Goal: Transaction & Acquisition: Book appointment/travel/reservation

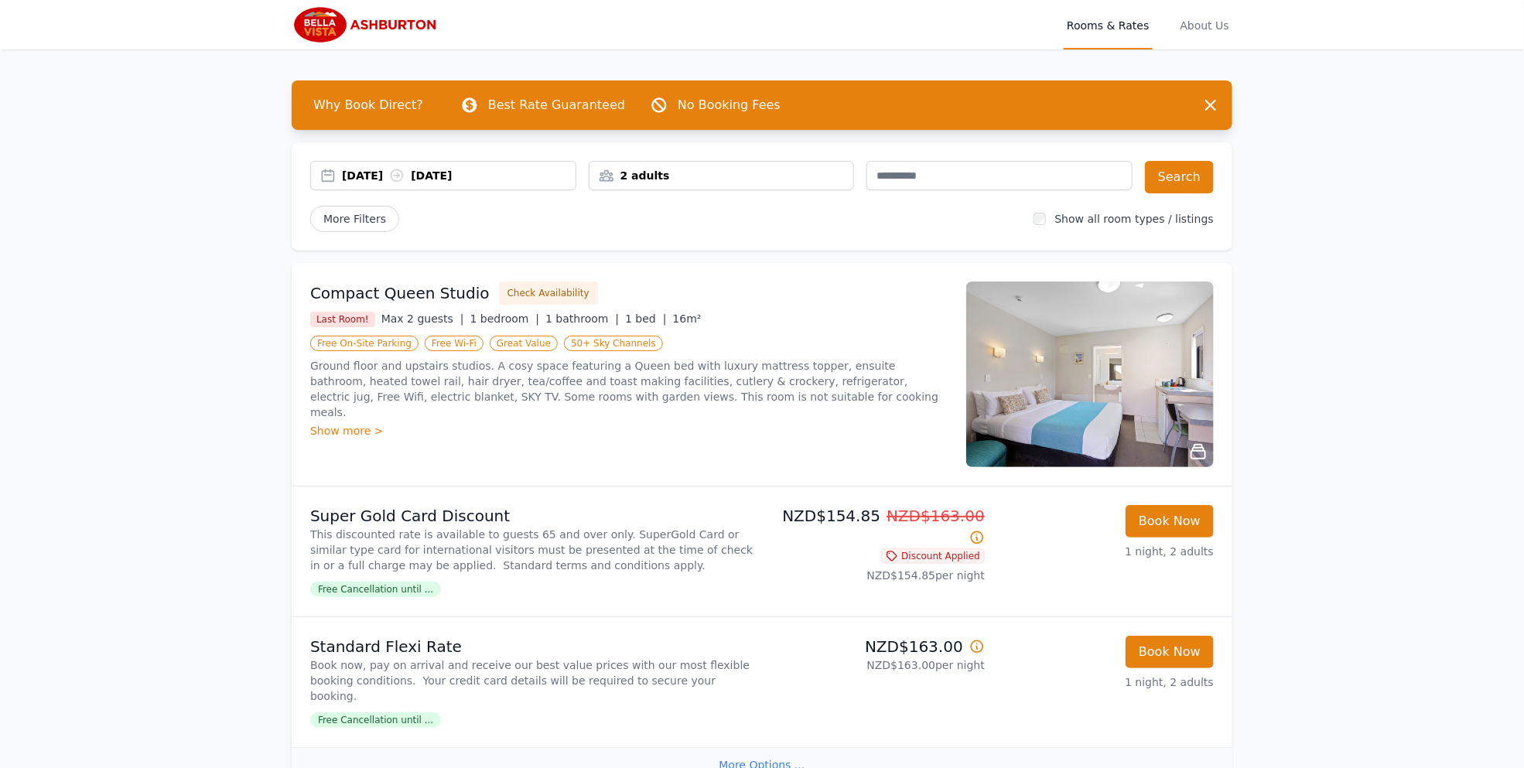
click at [699, 176] on div "2 adults" at bounding box center [722, 175] width 265 height 15
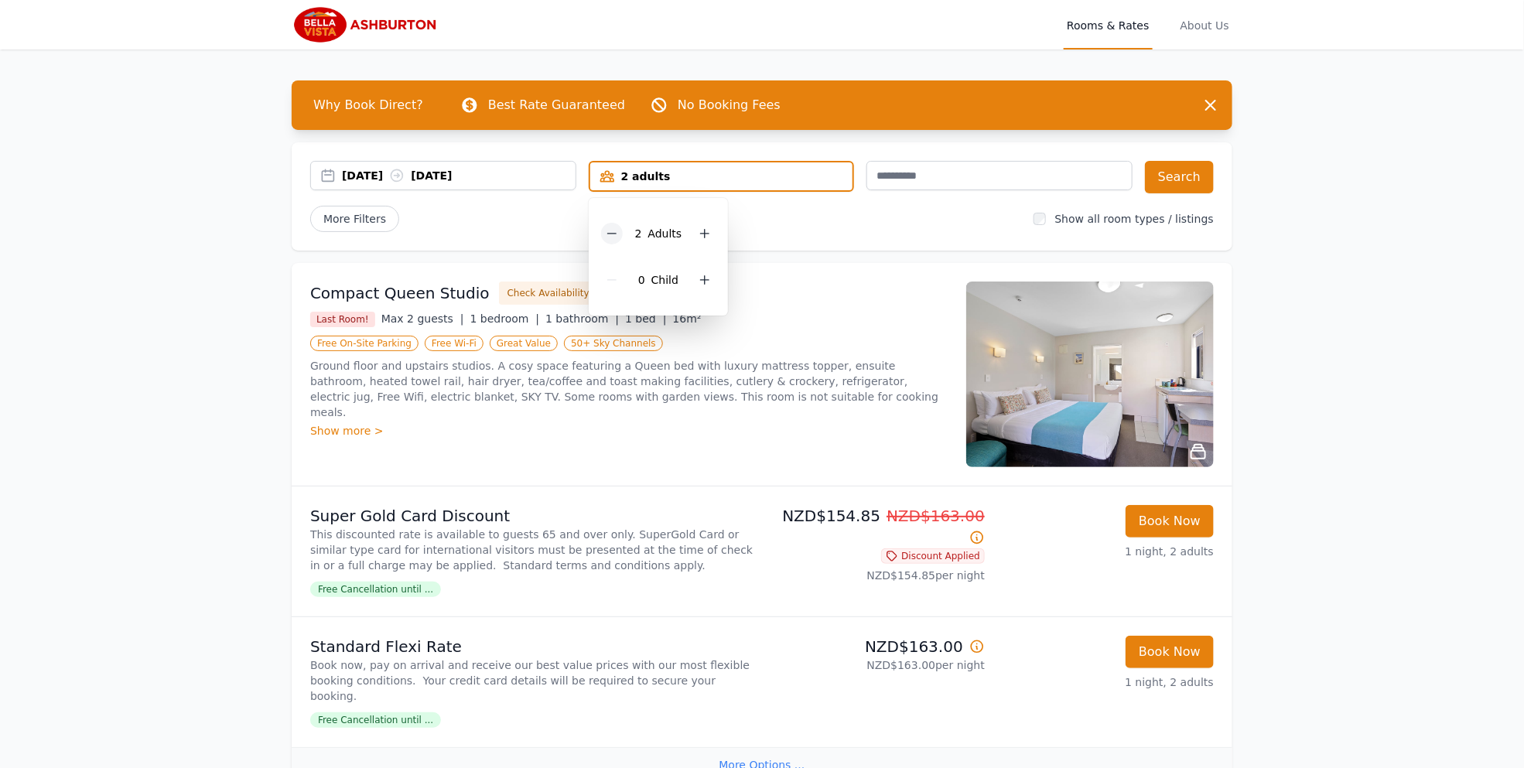
click at [608, 231] on icon at bounding box center [612, 233] width 12 height 12
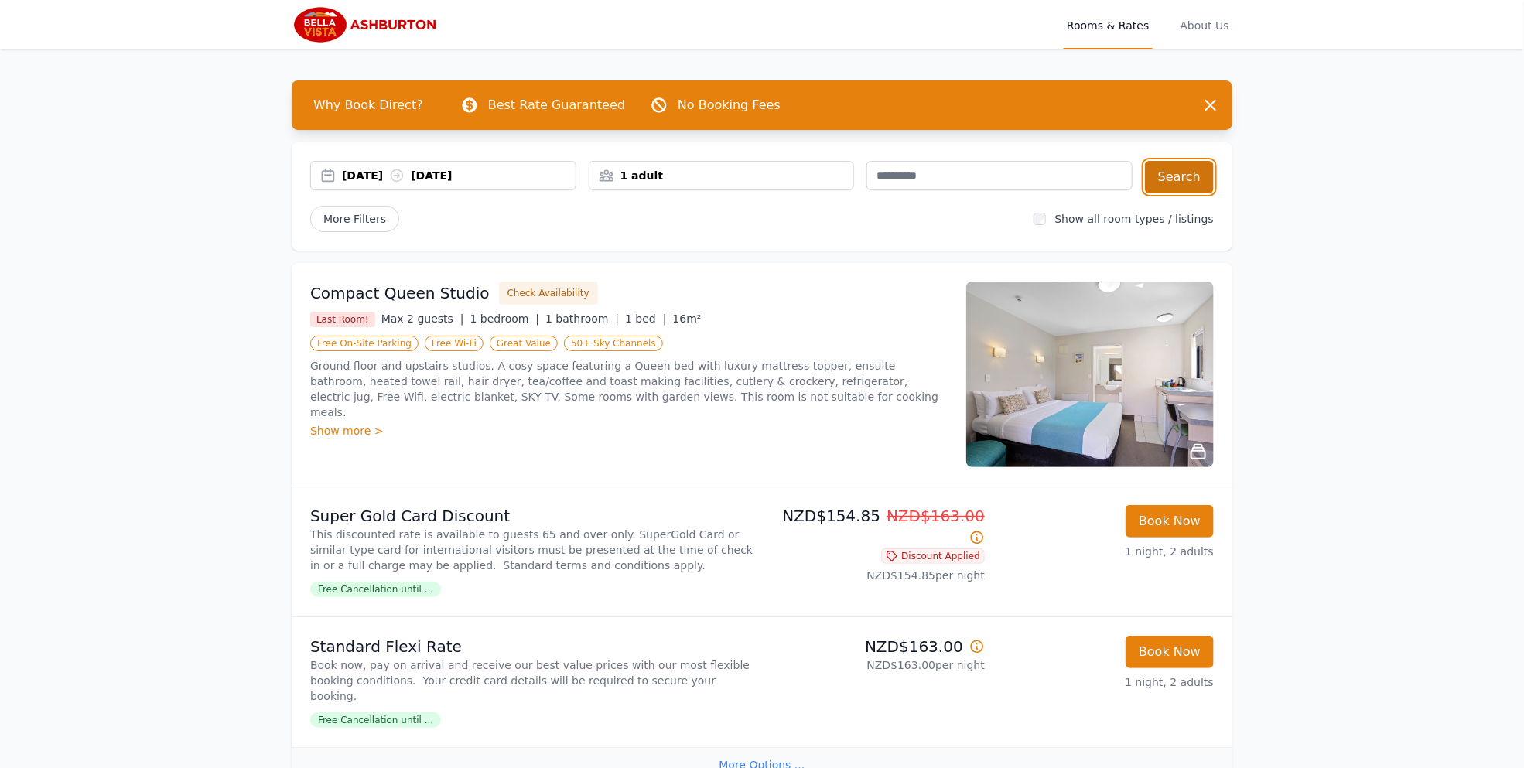
click at [1192, 175] on button "Search" at bounding box center [1179, 177] width 69 height 32
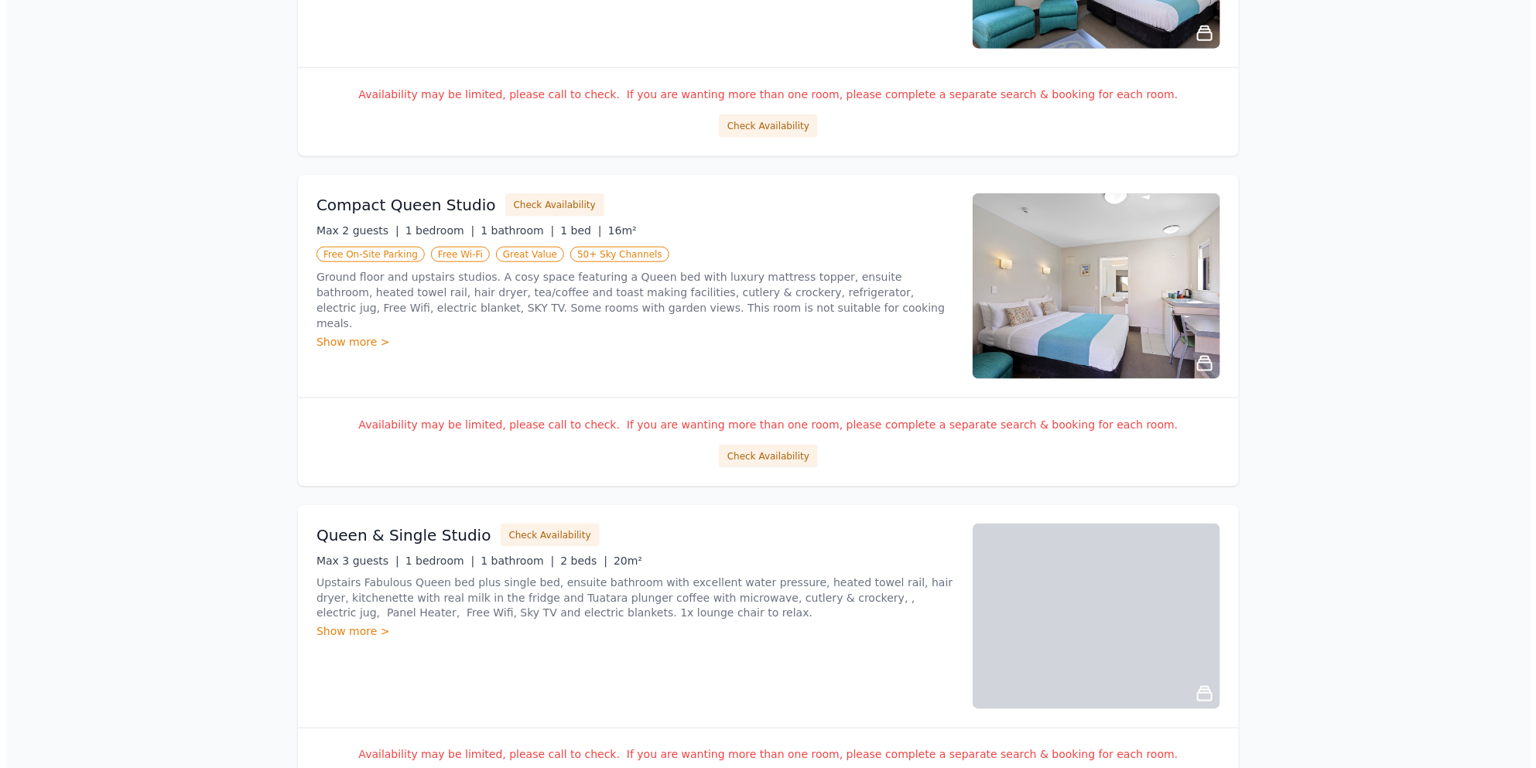
scroll to position [714, 0]
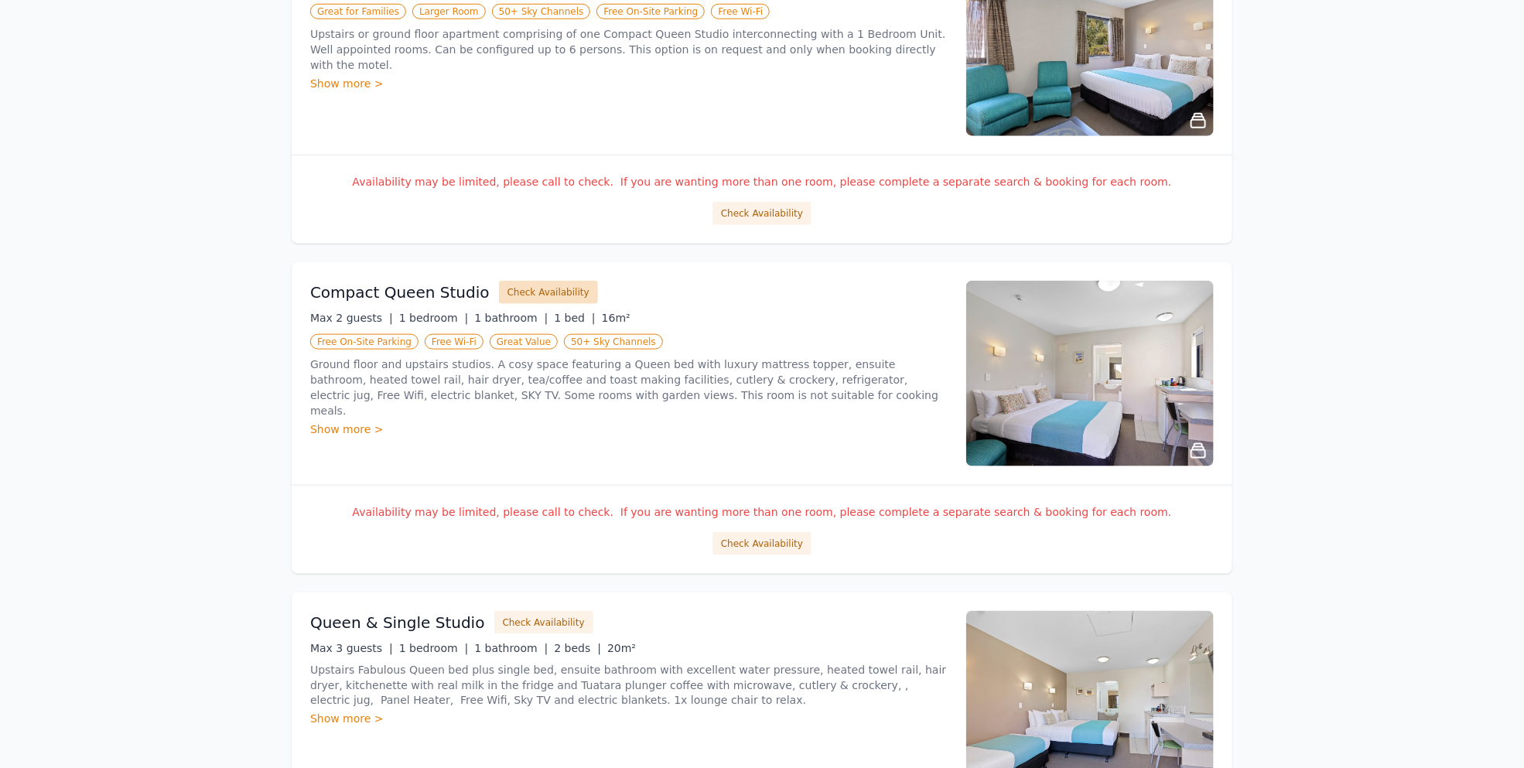
click at [526, 291] on button "Check Availability" at bounding box center [548, 292] width 99 height 23
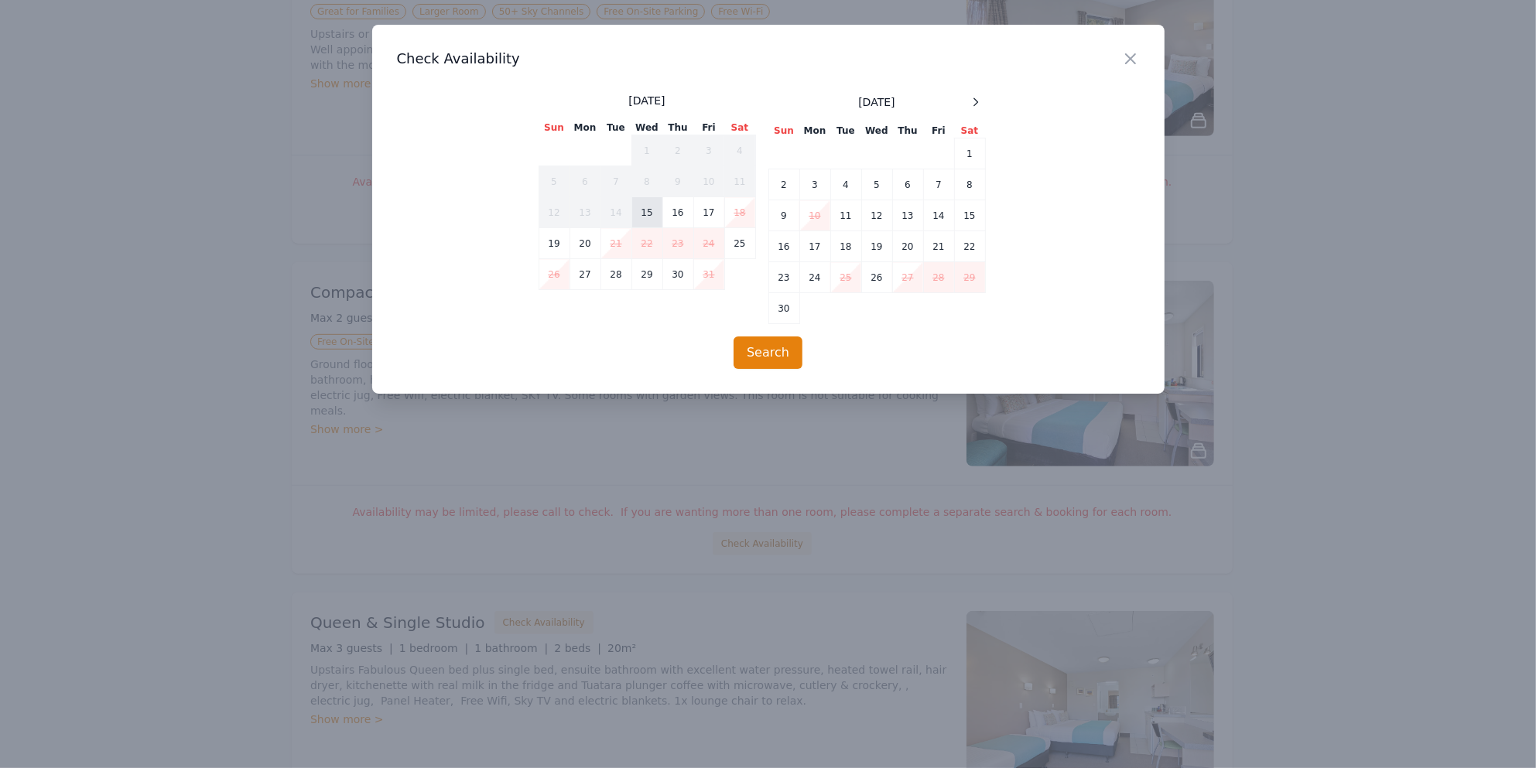
click at [647, 208] on td "15" at bounding box center [646, 212] width 31 height 31
click at [780, 355] on button "Search" at bounding box center [767, 353] width 69 height 32
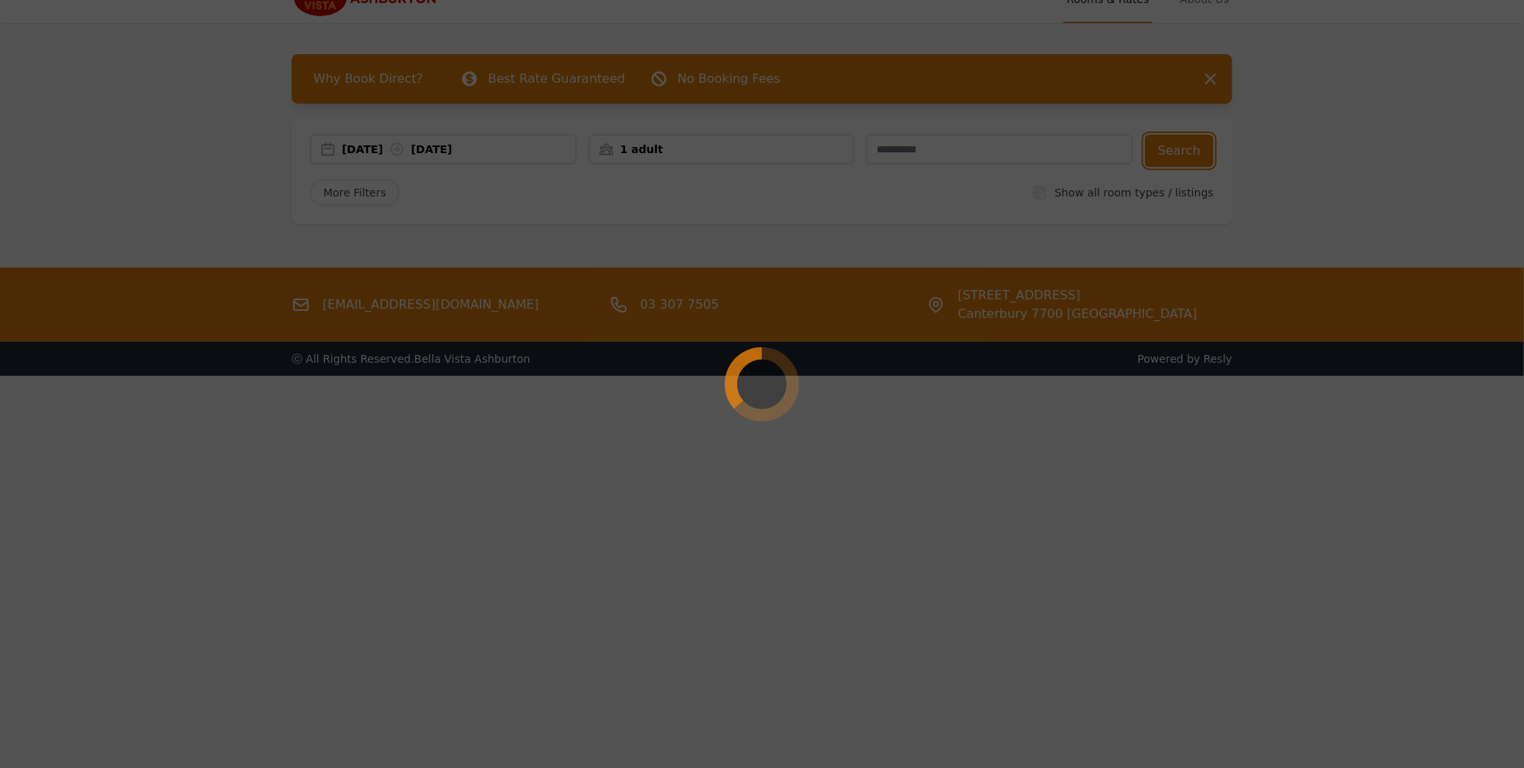
scroll to position [0, 0]
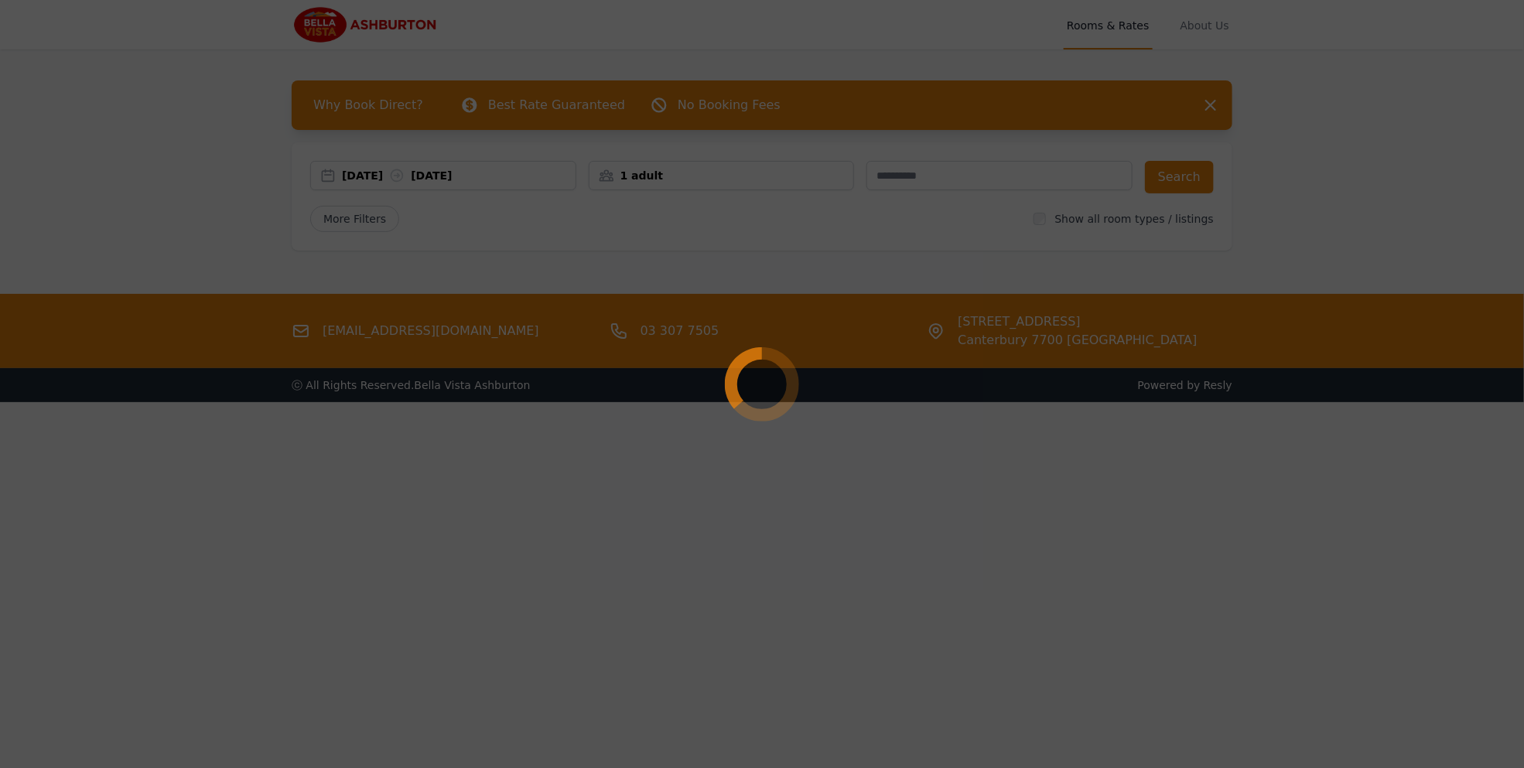
click at [1211, 103] on div at bounding box center [762, 384] width 1524 height 768
click at [491, 282] on div at bounding box center [762, 384] width 1524 height 768
click at [779, 43] on div at bounding box center [762, 384] width 1524 height 768
click at [1209, 103] on div at bounding box center [762, 384] width 1524 height 768
click at [1115, 25] on div at bounding box center [762, 384] width 1524 height 768
